Goal: Task Accomplishment & Management: Use online tool/utility

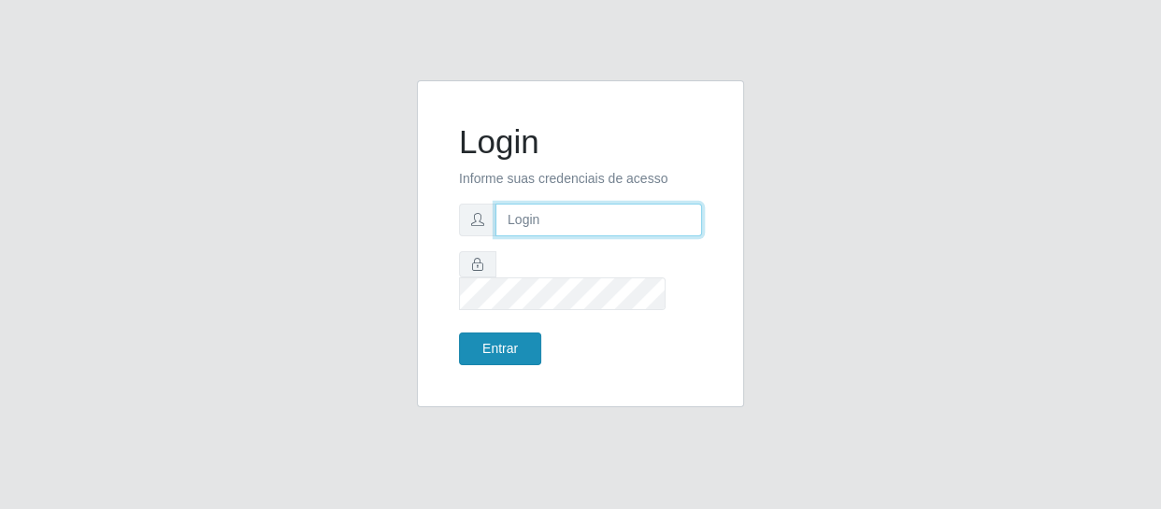
type input "[EMAIL_ADDRESS][DOMAIN_NAME]"
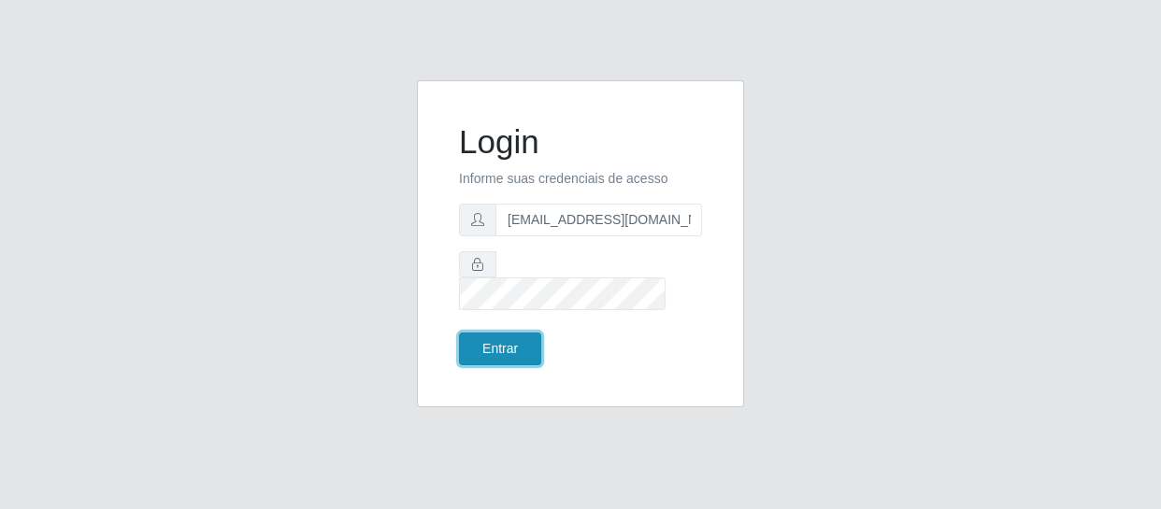
click at [486, 333] on button "Entrar" at bounding box center [500, 349] width 82 height 33
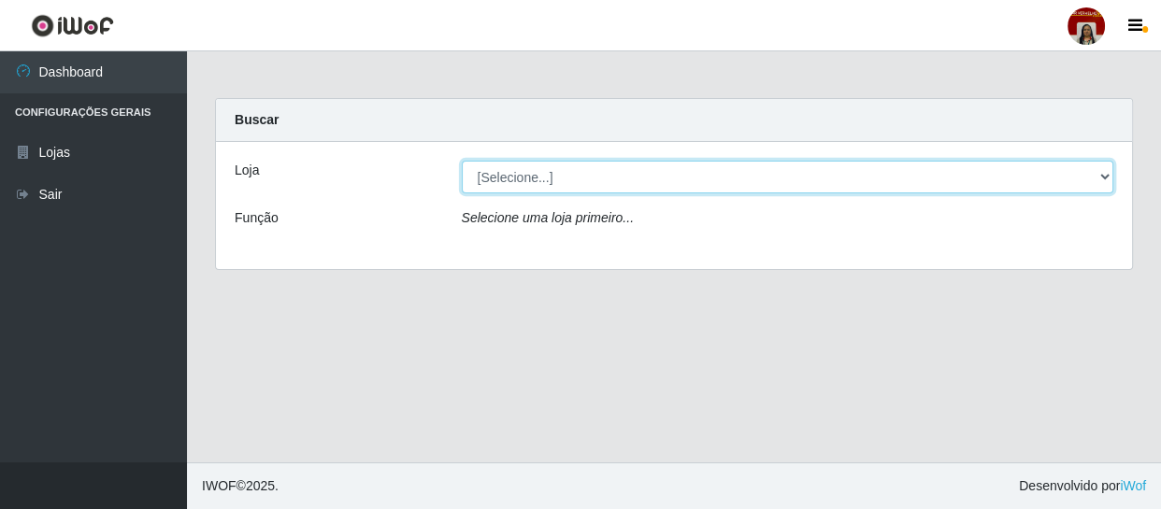
click at [507, 178] on select "[Selecione...] Mar Vermelho - Loja 04" at bounding box center [788, 177] width 652 height 33
select select "251"
click at [462, 161] on select "[Selecione...] Mar Vermelho - Loja 04" at bounding box center [788, 177] width 652 height 33
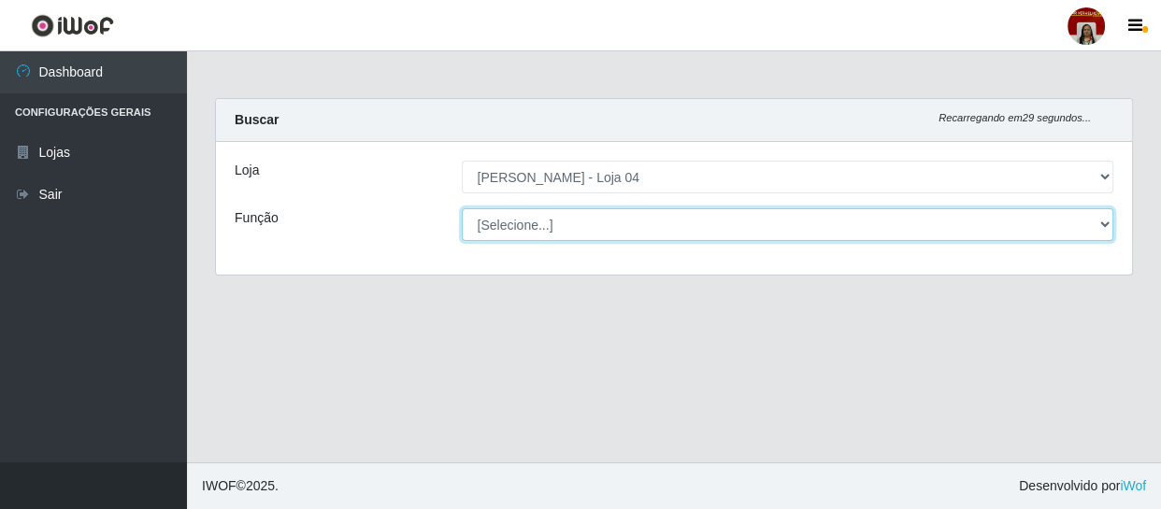
click at [511, 220] on select "[Selecione...] ASG ASG + ASG ++ Auxiliar de Depósito Auxiliar de Depósito + Aux…" at bounding box center [788, 224] width 652 height 33
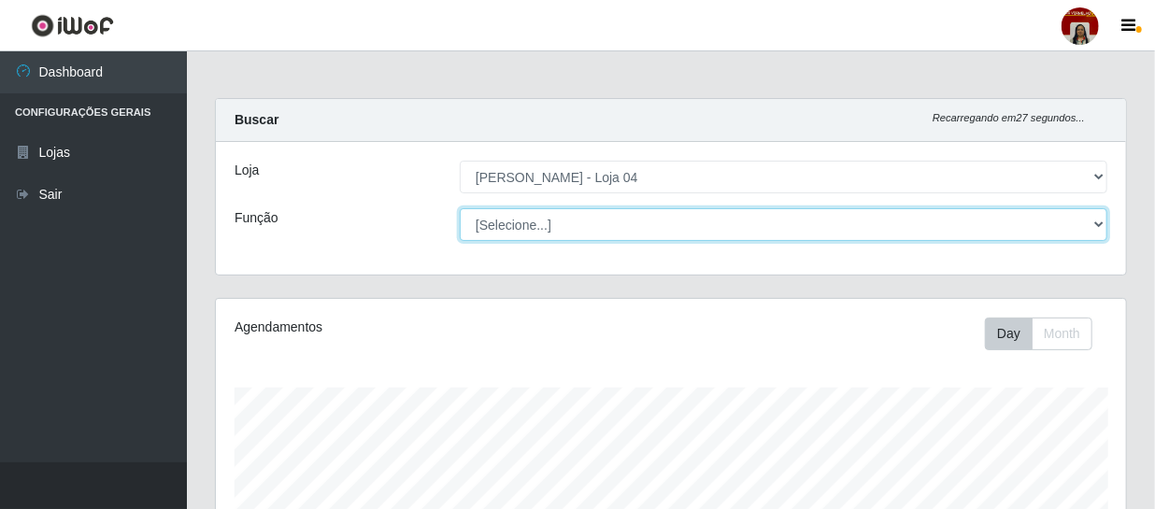
scroll to position [388, 910]
select select "22"
click at [460, 208] on select "[Selecione...] ASG ASG + ASG ++ Auxiliar de Depósito Auxiliar de Depósito + Aux…" at bounding box center [784, 224] width 648 height 33
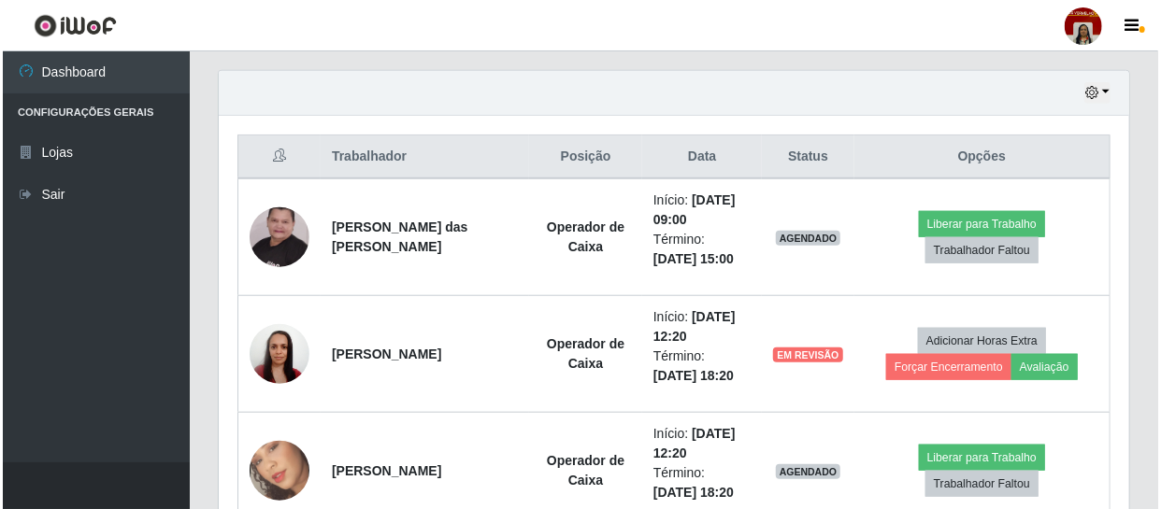
scroll to position [680, 0]
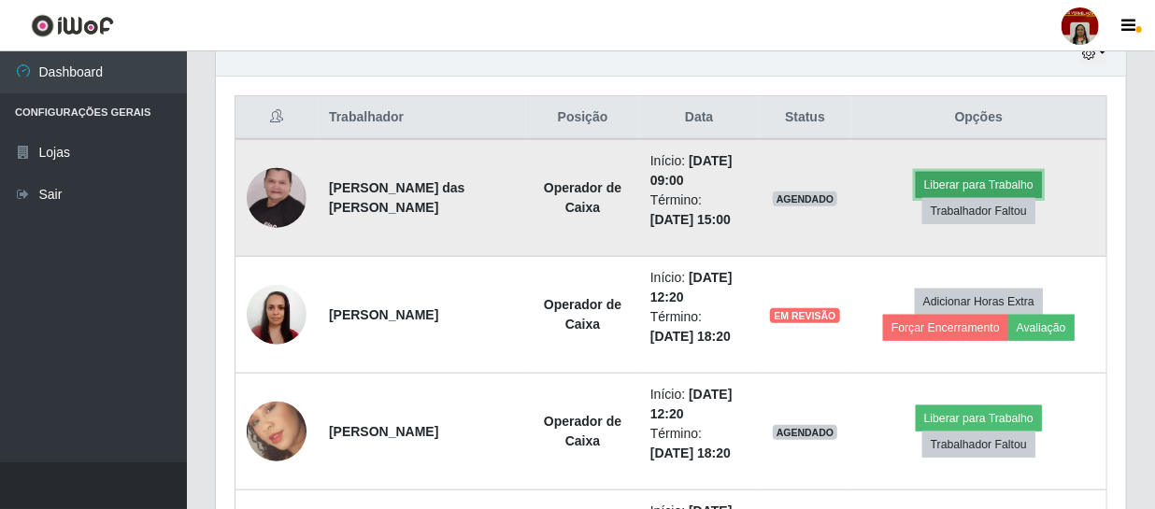
click at [916, 198] on button "Liberar para Trabalho" at bounding box center [979, 185] width 126 height 26
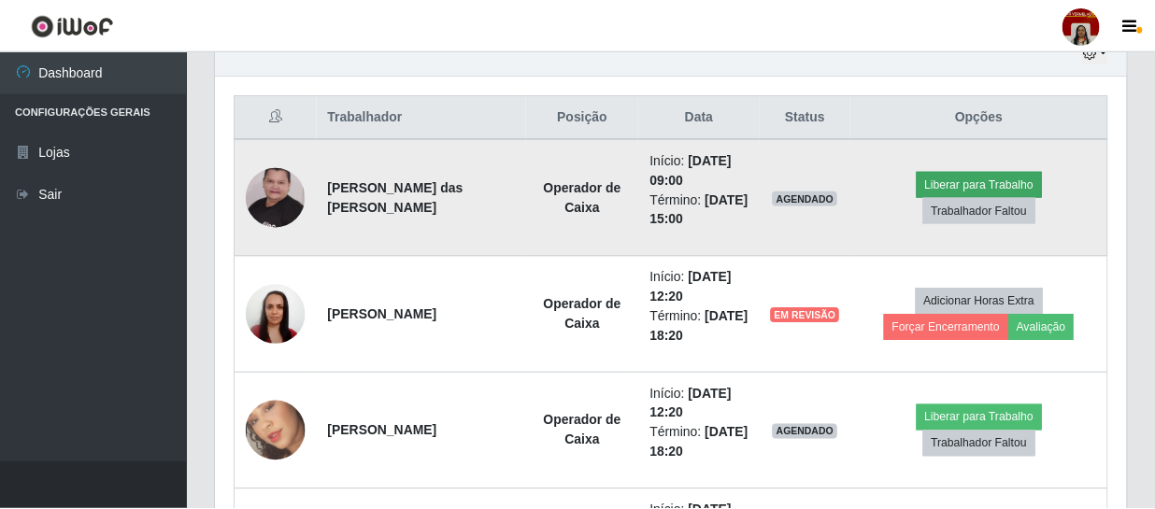
scroll to position [388, 902]
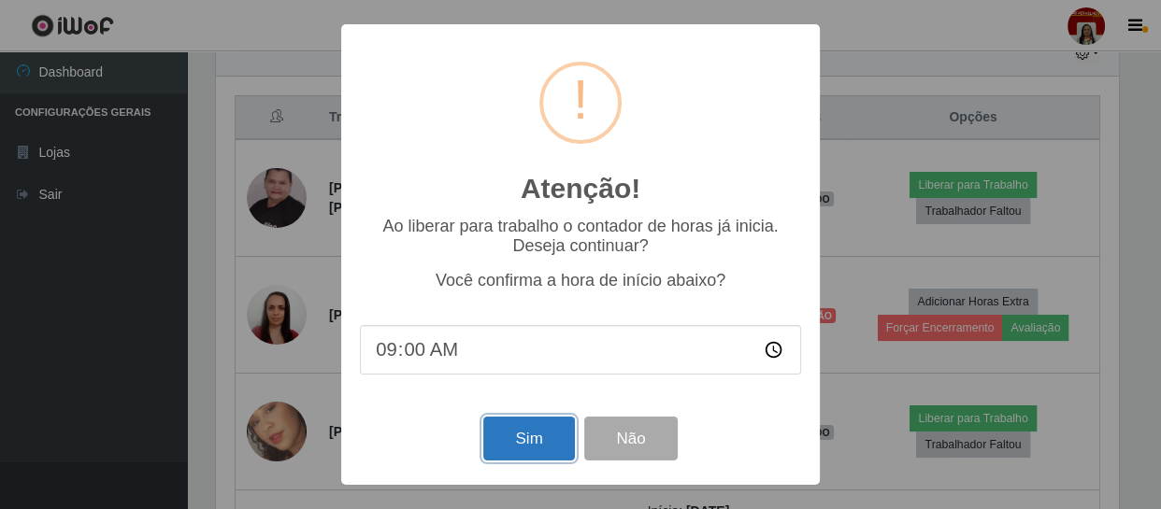
click at [522, 437] on button "Sim" at bounding box center [528, 439] width 91 height 44
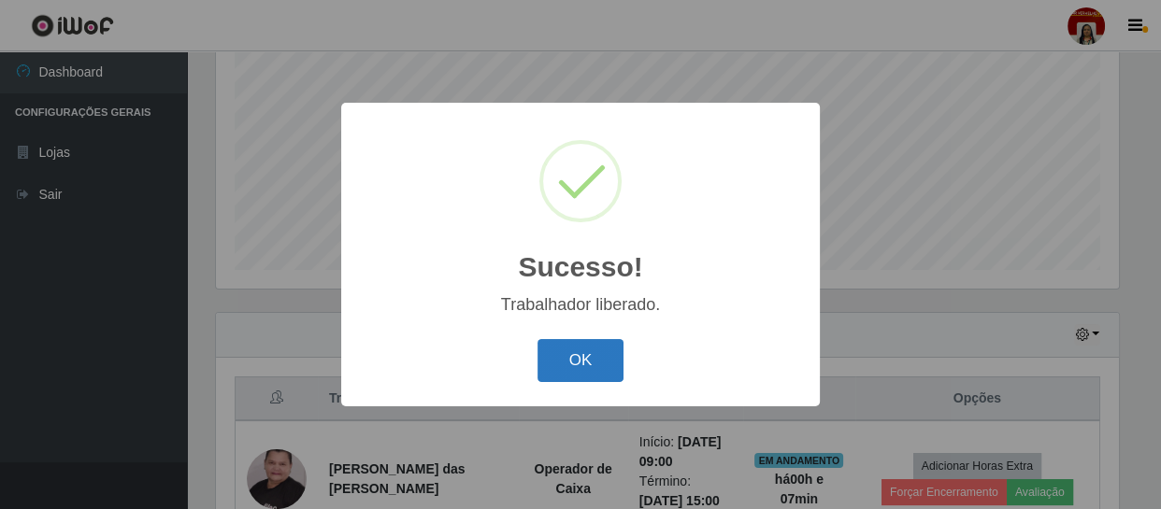
click at [566, 364] on button "OK" at bounding box center [580, 361] width 87 height 44
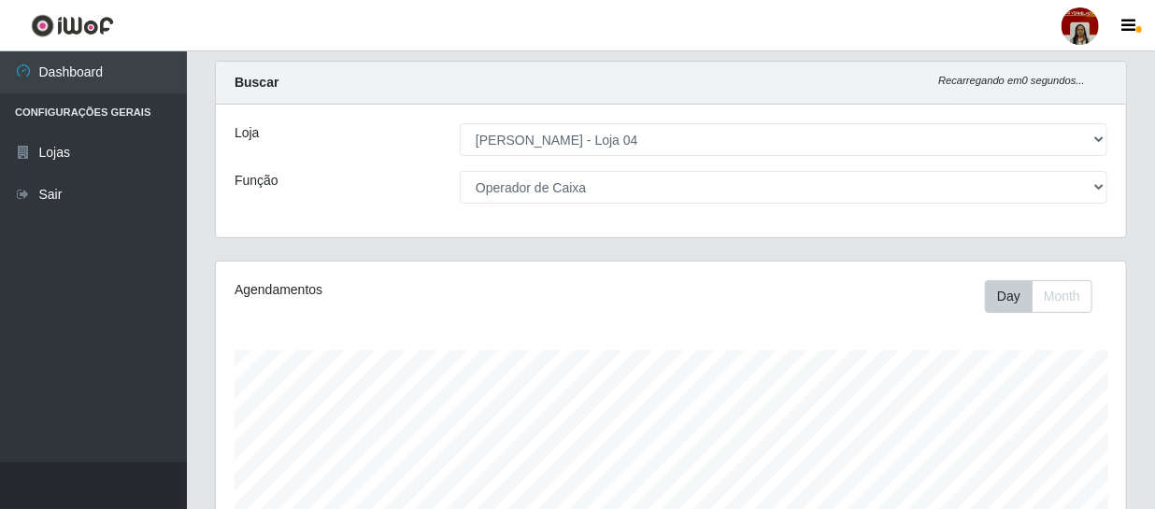
scroll to position [0, 0]
